Goal: Information Seeking & Learning: Learn about a topic

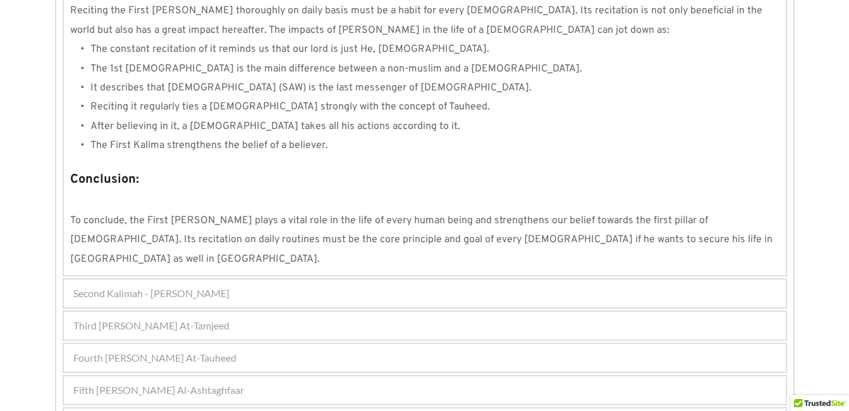
scroll to position [1215, 0]
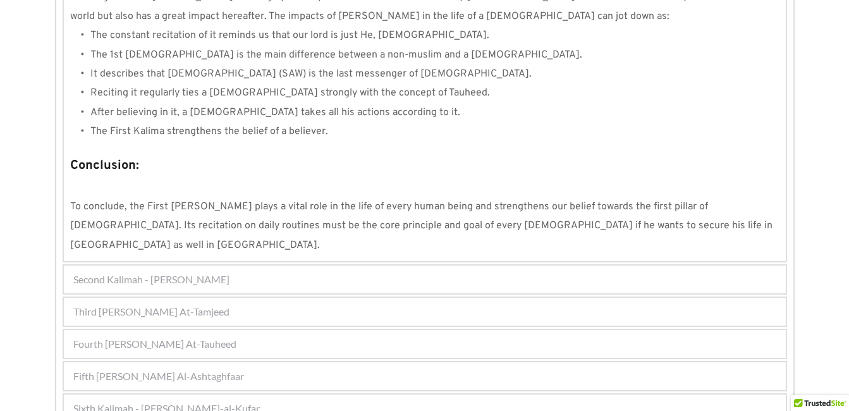
click at [284, 362] on div "Fifth [PERSON_NAME] Al-Ashtaghfaar" at bounding box center [425, 376] width 722 height 28
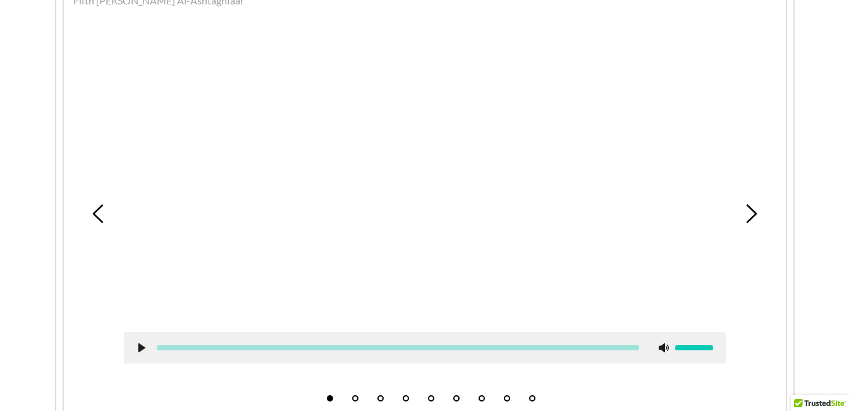
scroll to position [436, 0]
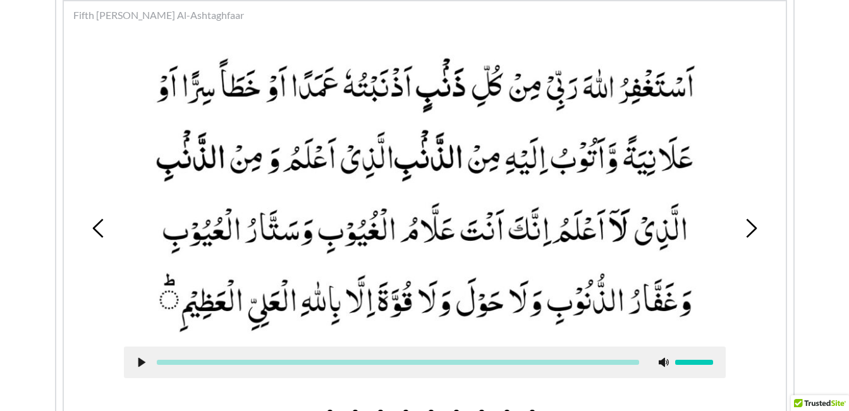
click at [730, 282] on div at bounding box center [424, 213] width 621 height 347
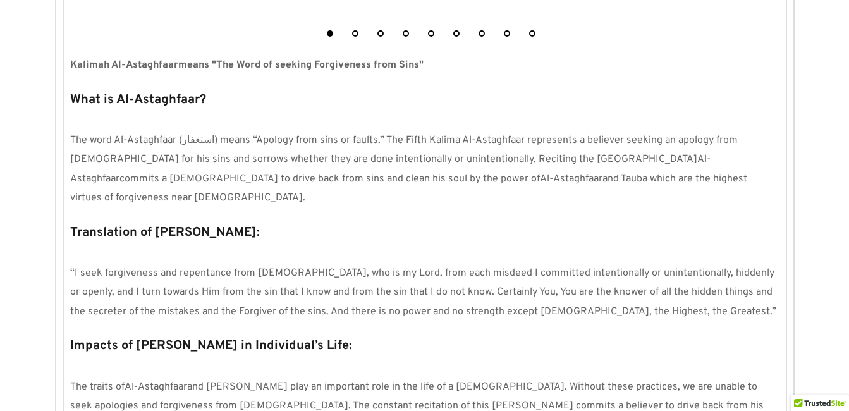
scroll to position [790, 0]
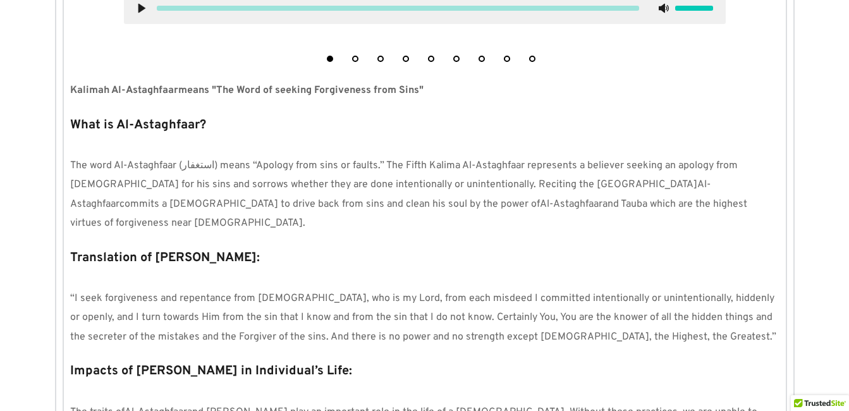
click at [534, 211] on p "The word Al-Astaghfaar (استغفار) means “Apology from sins or faults.” The Fifth…" at bounding box center [424, 194] width 709 height 77
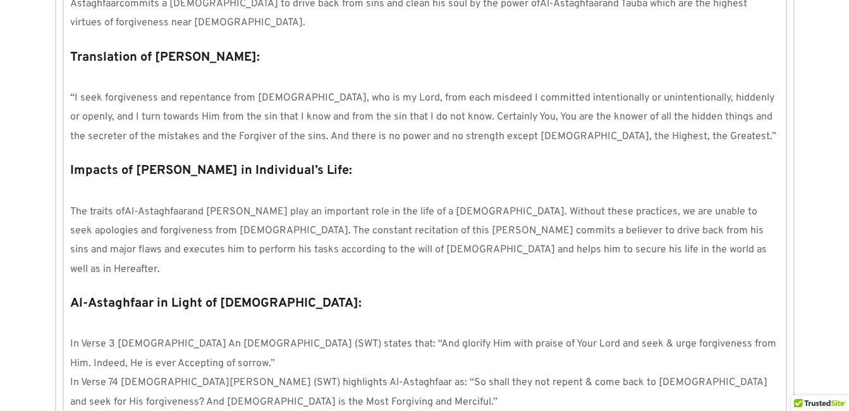
scroll to position [993, 0]
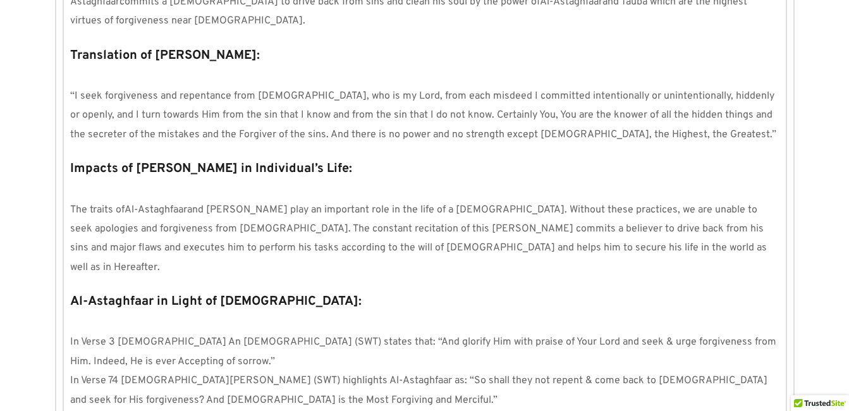
click at [430, 236] on p "The traits of [PERSON_NAME] and [PERSON_NAME] play an important role in the lif…" at bounding box center [424, 238] width 709 height 77
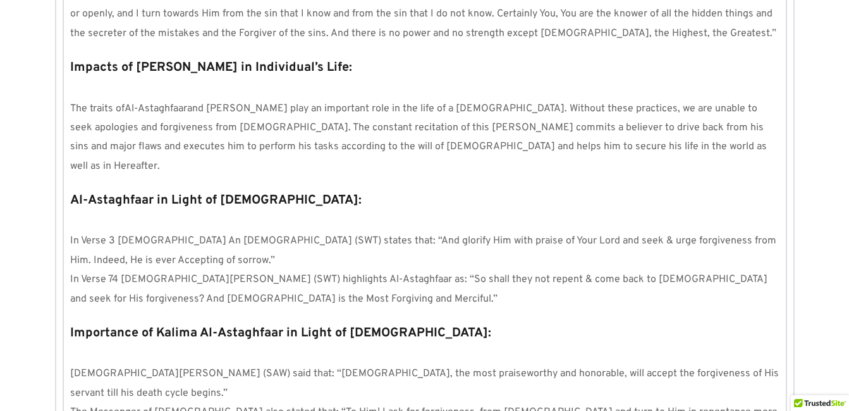
scroll to position [1119, 0]
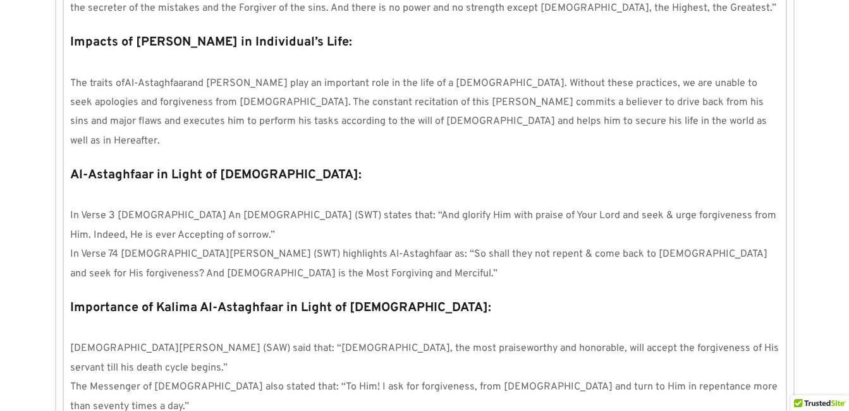
click at [172, 248] on div "1 2 3 4 5 6 7 8 9 Kalimah Al-Astaghfaar means "The Word of seeking Forgiveness …" at bounding box center [425, 7] width 722 height 1325
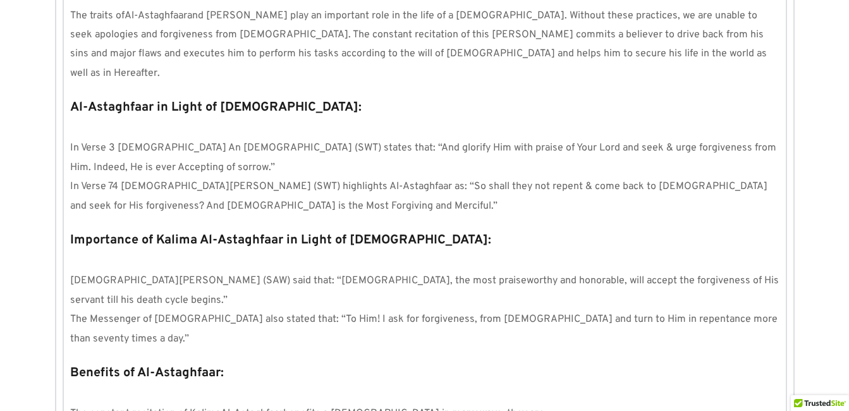
scroll to position [1195, 0]
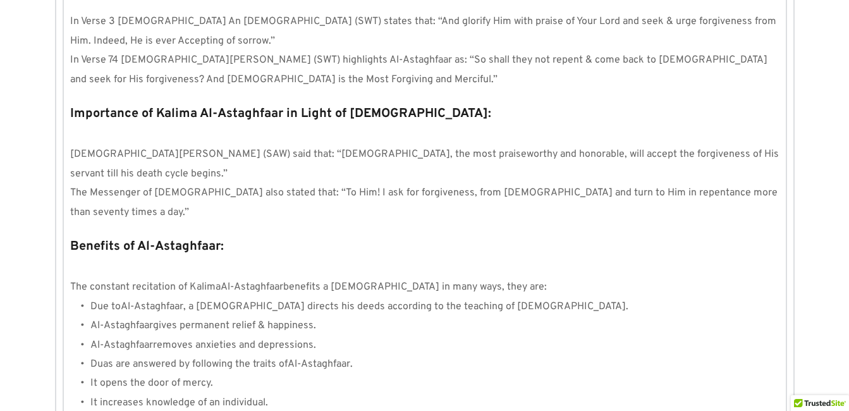
scroll to position [1321, 0]
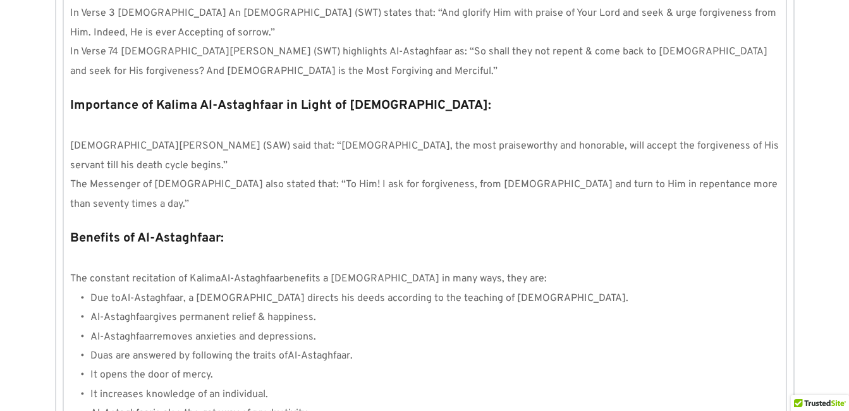
click at [507, 346] on li "Duas are answered by following the traits of [PERSON_NAME] ." at bounding box center [434, 355] width 689 height 19
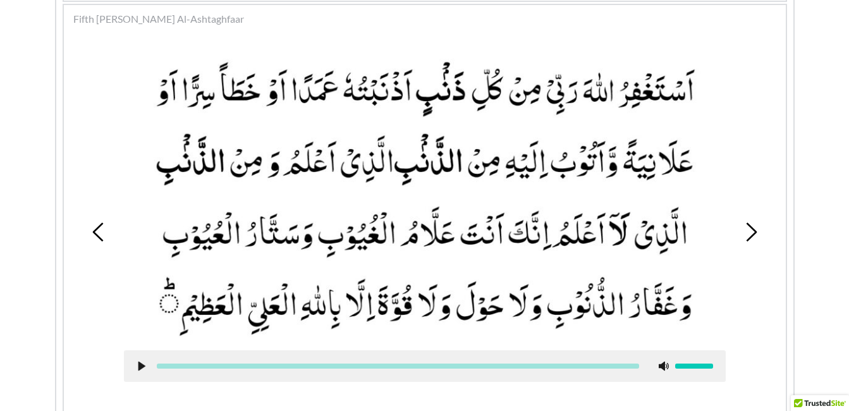
scroll to position [451, 0]
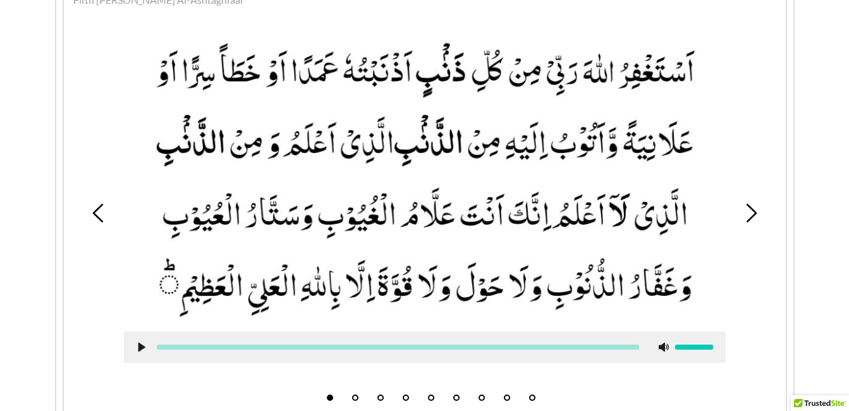
click at [768, 284] on div "1 2 3 4 5 6 7 8 9" at bounding box center [424, 213] width 709 height 388
click at [360, 401] on li "2" at bounding box center [355, 394] width 13 height 13
